Goal: Find specific page/section: Find specific page/section

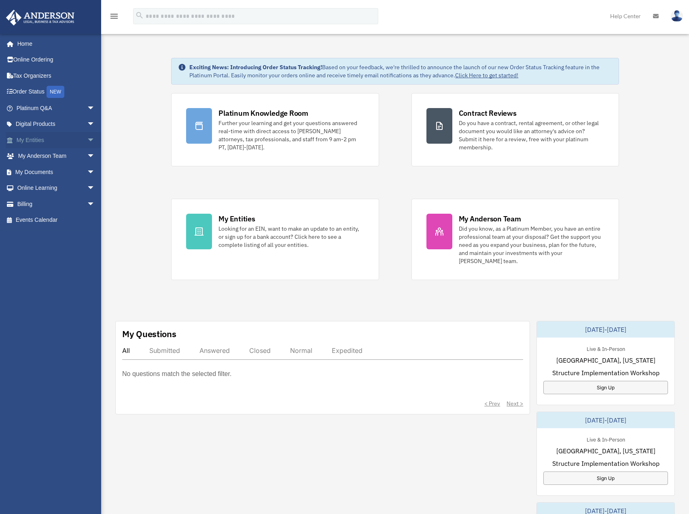
click at [75, 141] on link "My Entities arrow_drop_down" at bounding box center [57, 140] width 102 height 16
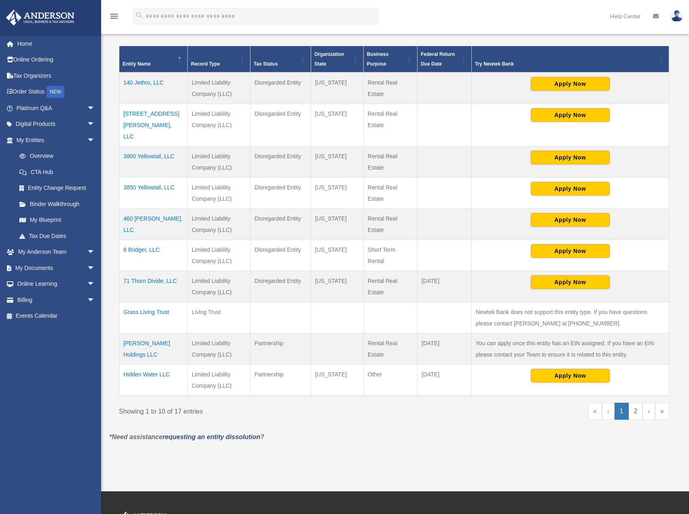
scroll to position [161, 0]
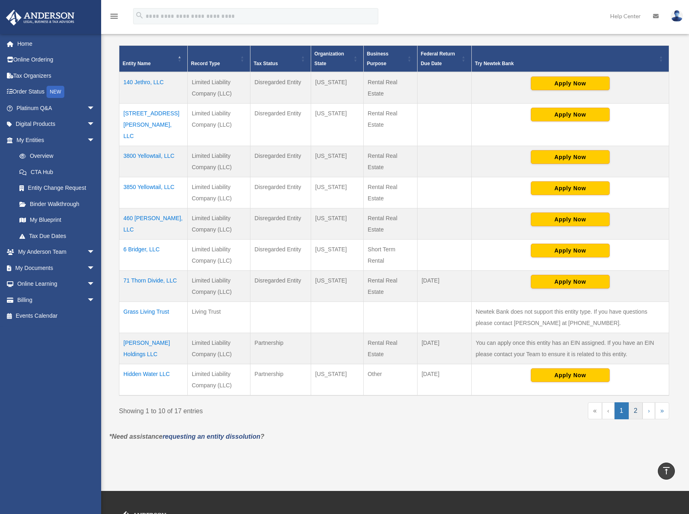
click at [636, 402] on link "2" at bounding box center [635, 410] width 14 height 17
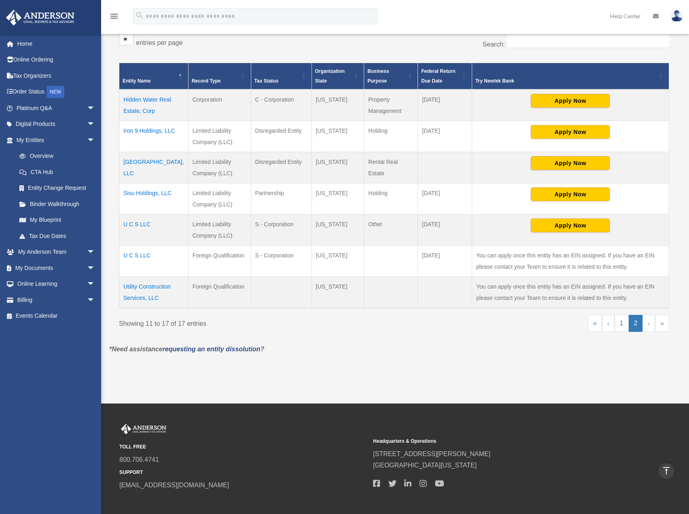
scroll to position [139, 0]
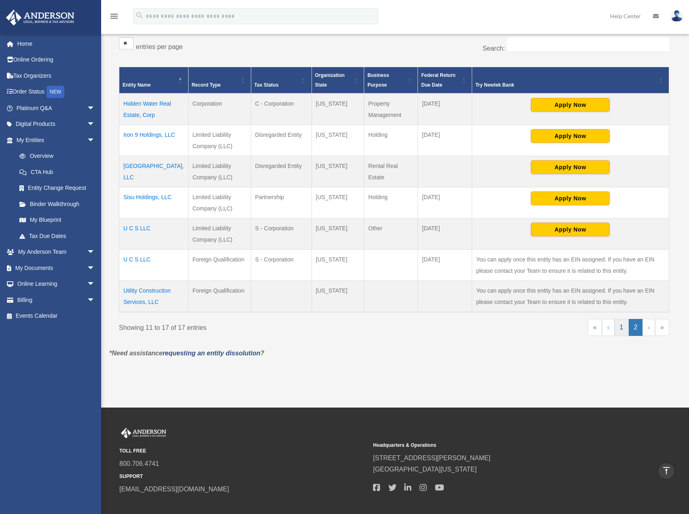
click at [622, 327] on link "1" at bounding box center [621, 327] width 14 height 17
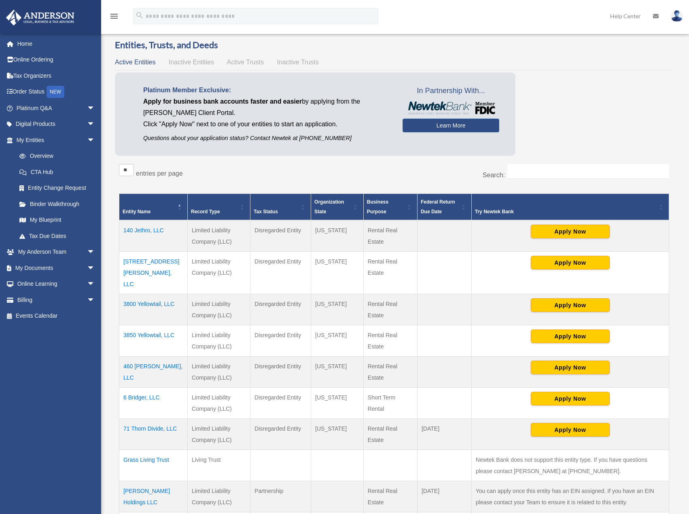
scroll to position [0, 0]
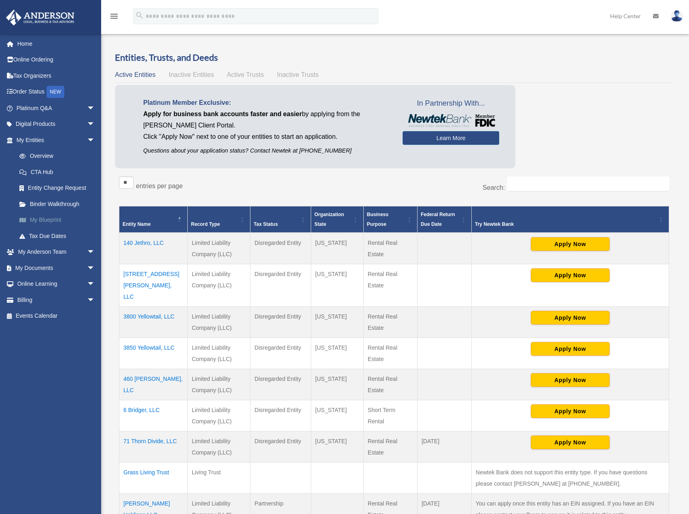
click at [56, 218] on link "My Blueprint" at bounding box center [59, 220] width 96 height 16
